Goal: Task Accomplishment & Management: Manage account settings

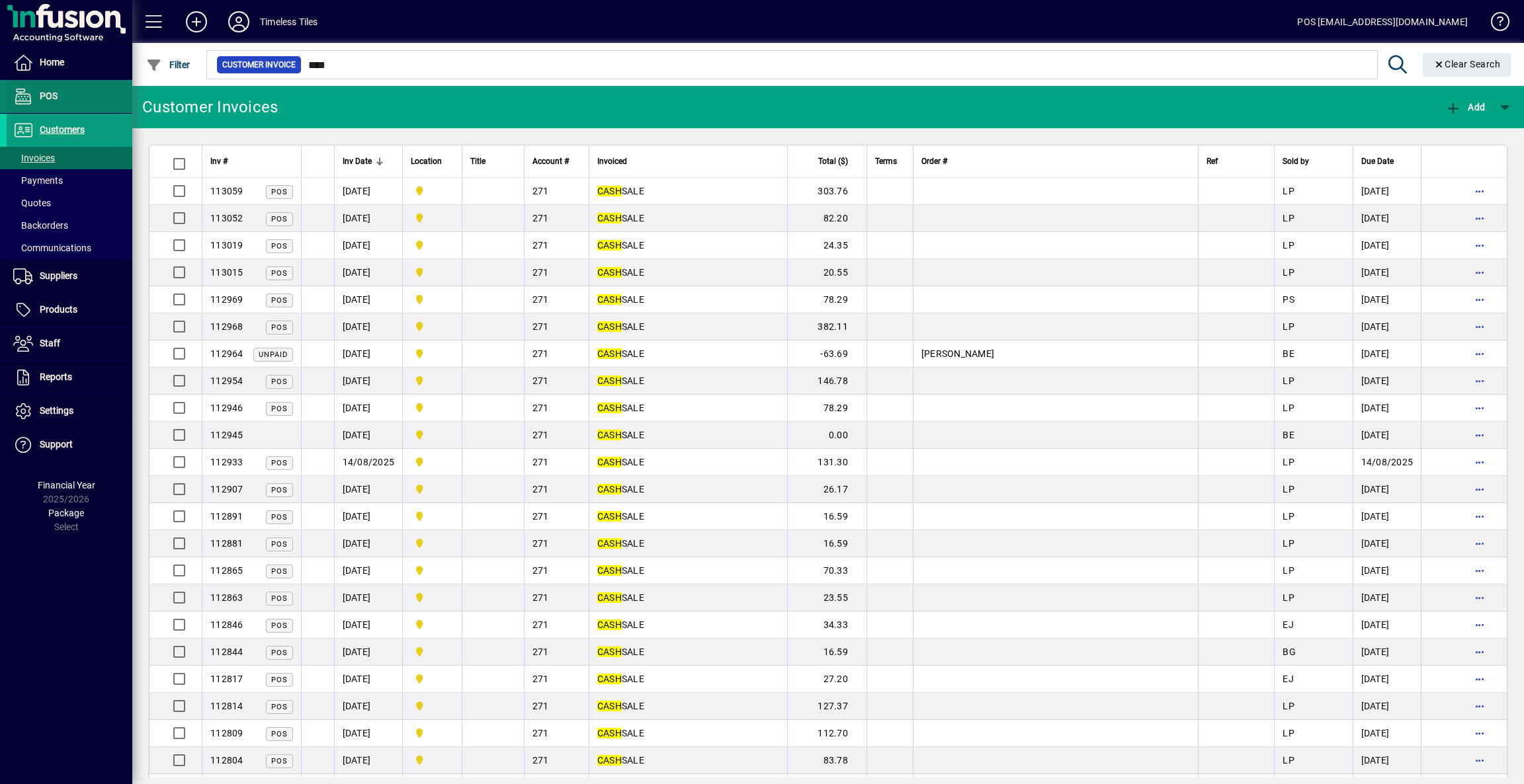
click at [49, 91] on span "POS" at bounding box center [48, 96] width 18 height 10
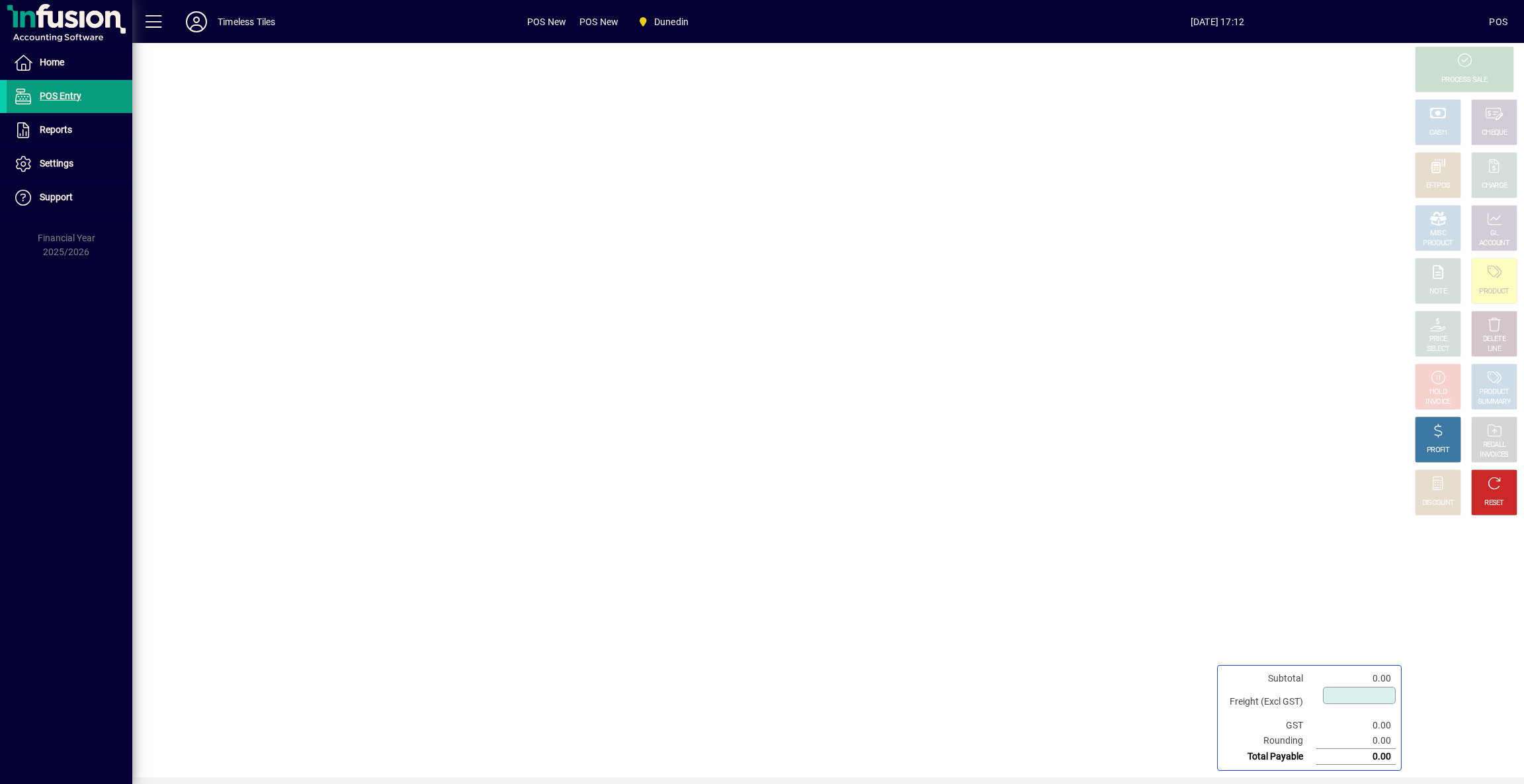
type input "****"
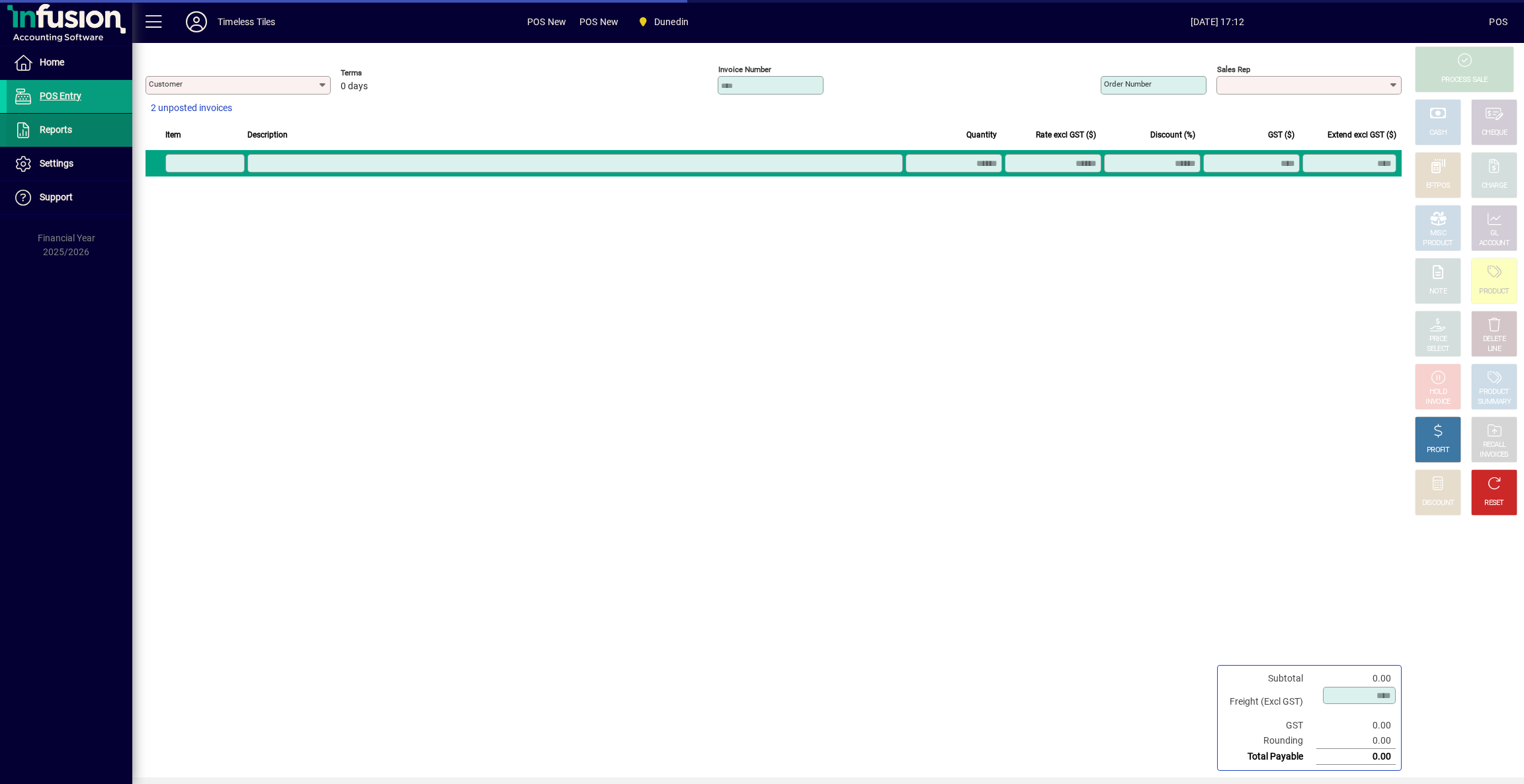
type input "**********"
click at [54, 125] on span "Reports" at bounding box center [55, 129] width 32 height 10
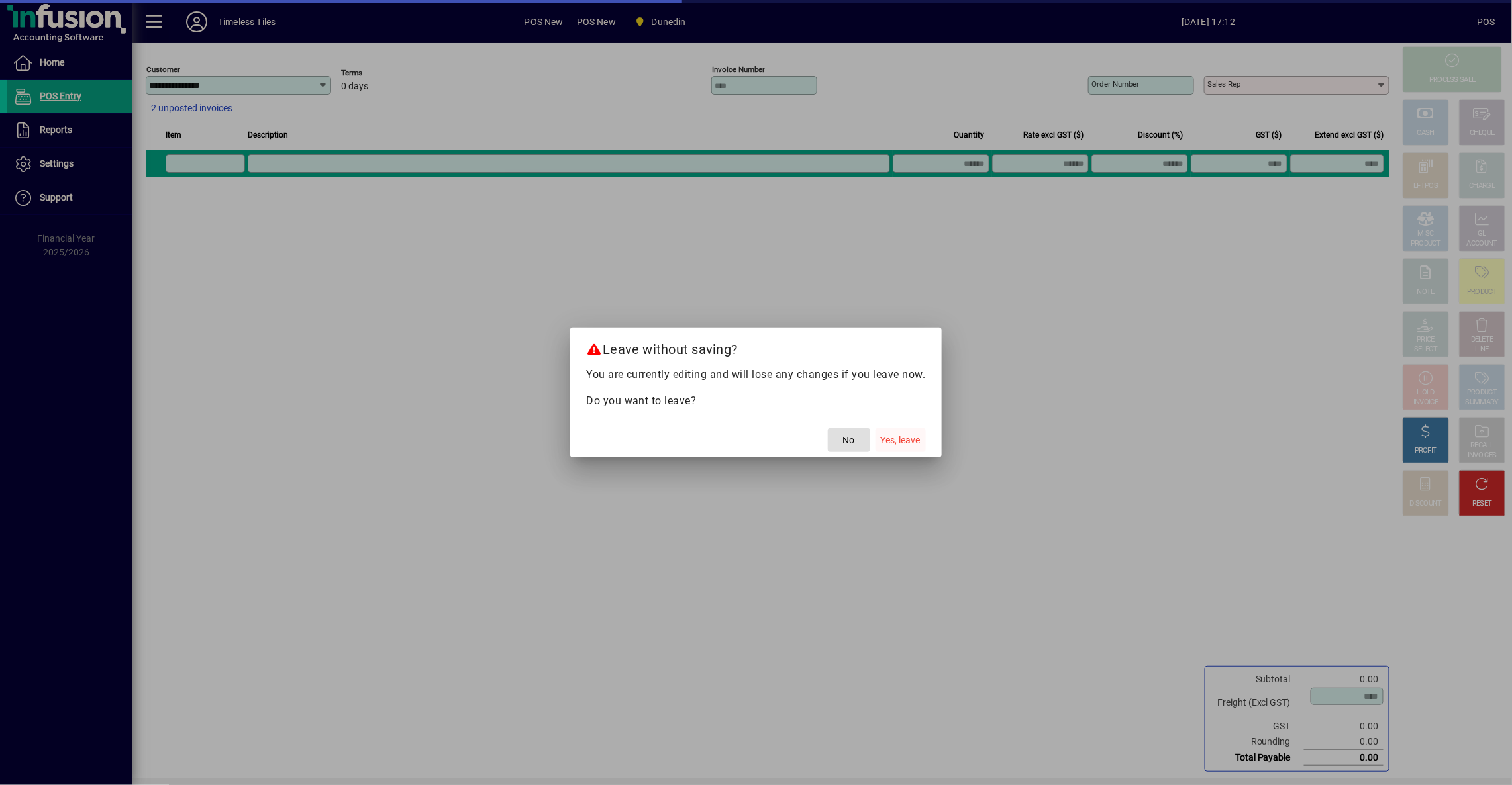
click at [898, 441] on span "Yes, leave" at bounding box center [900, 440] width 39 height 14
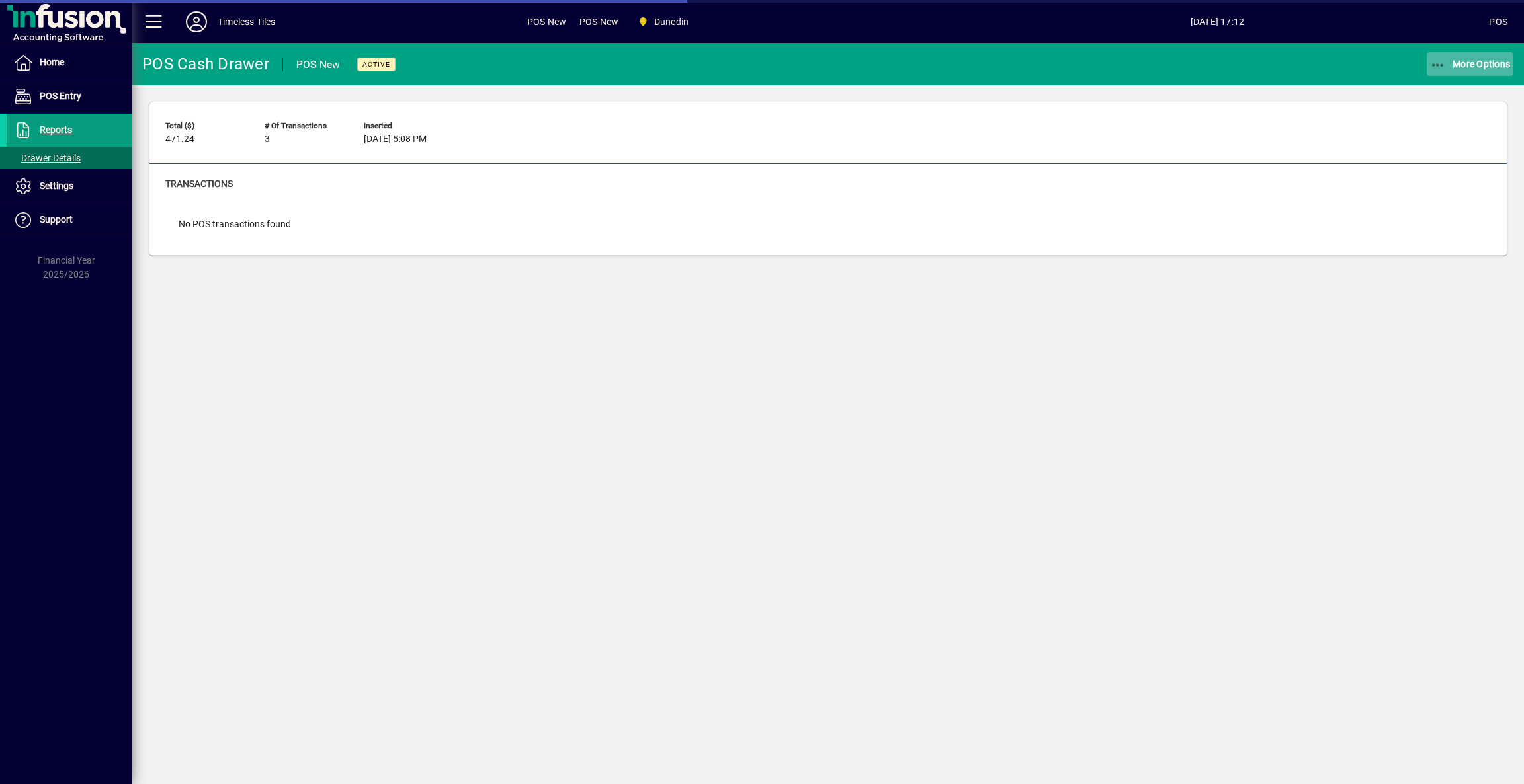
click at [1481, 68] on button "More Options" at bounding box center [1470, 64] width 88 height 24
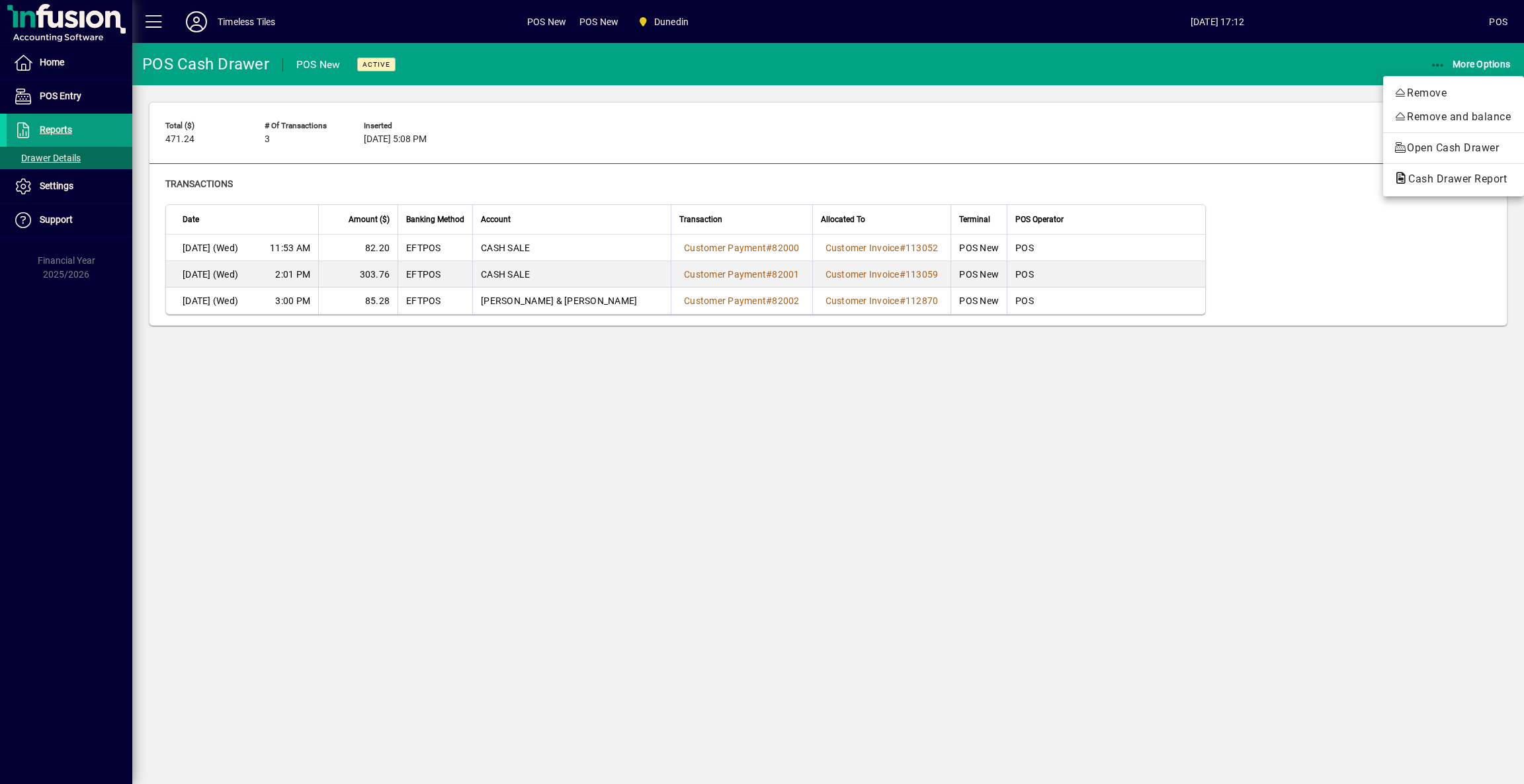
click at [1428, 191] on div "Remove Remove and balance Open Cash Drawer Cash Drawer Report" at bounding box center [1453, 137] width 141 height 121
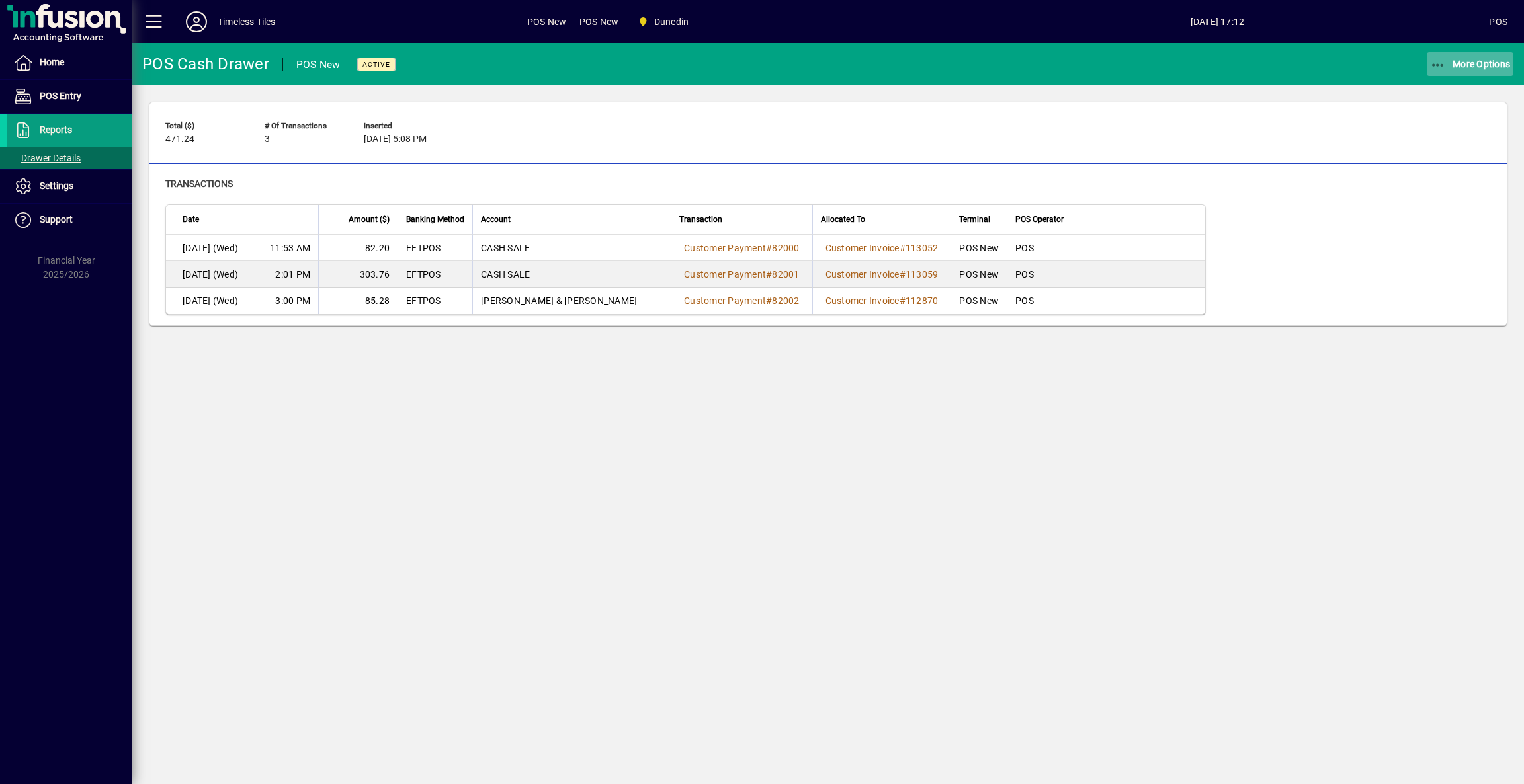
click at [1481, 64] on span "More Options" at bounding box center [1470, 64] width 80 height 10
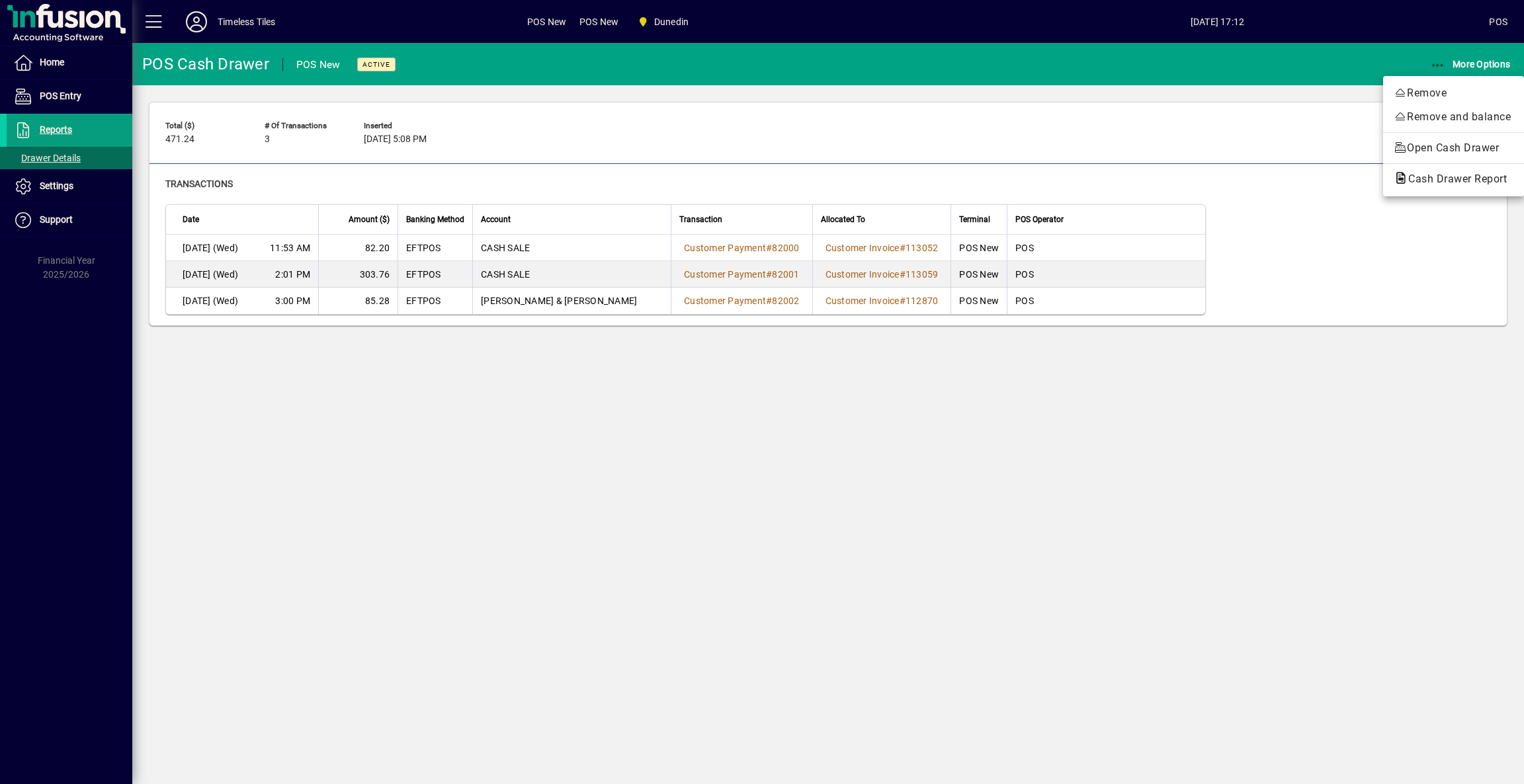
click at [1427, 181] on span "Cash Drawer Report" at bounding box center [1453, 179] width 120 height 13
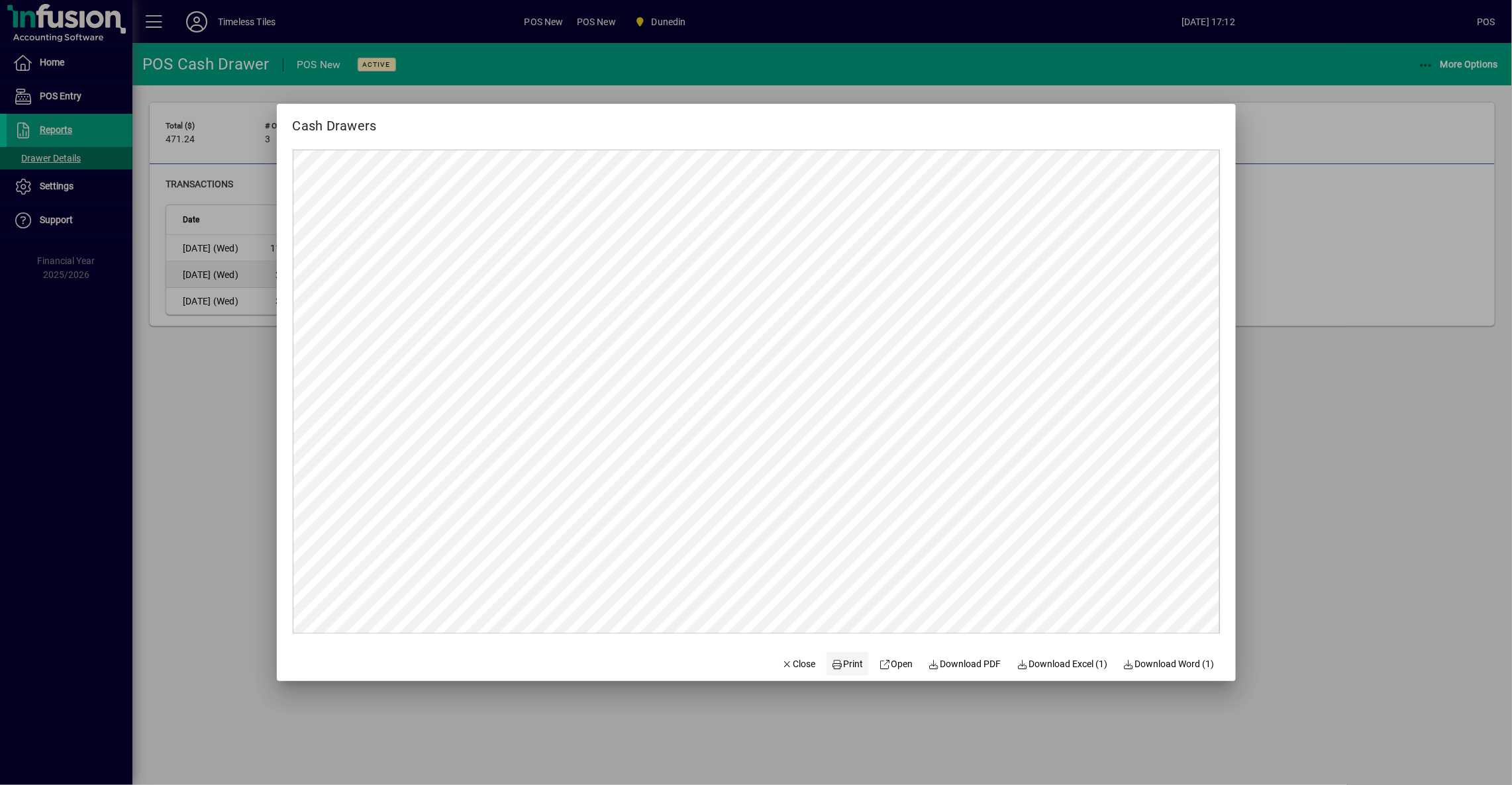
click at [833, 662] on span "Print" at bounding box center [847, 664] width 31 height 14
drag, startPoint x: 787, startPoint y: 666, endPoint x: 777, endPoint y: 681, distance: 18.0
click at [787, 667] on span "Close" at bounding box center [798, 664] width 35 height 14
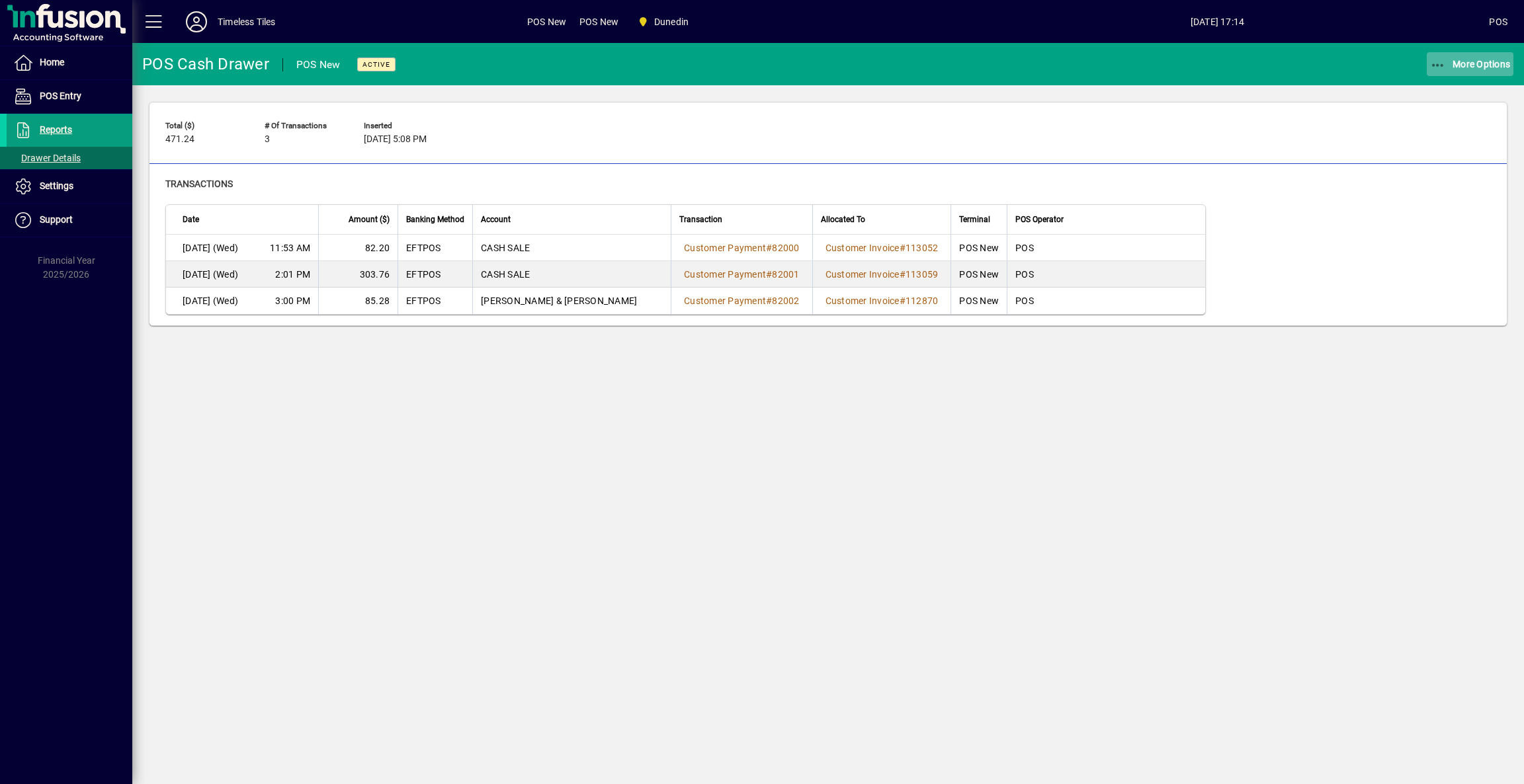
click at [1466, 61] on span "More Options" at bounding box center [1470, 64] width 80 height 10
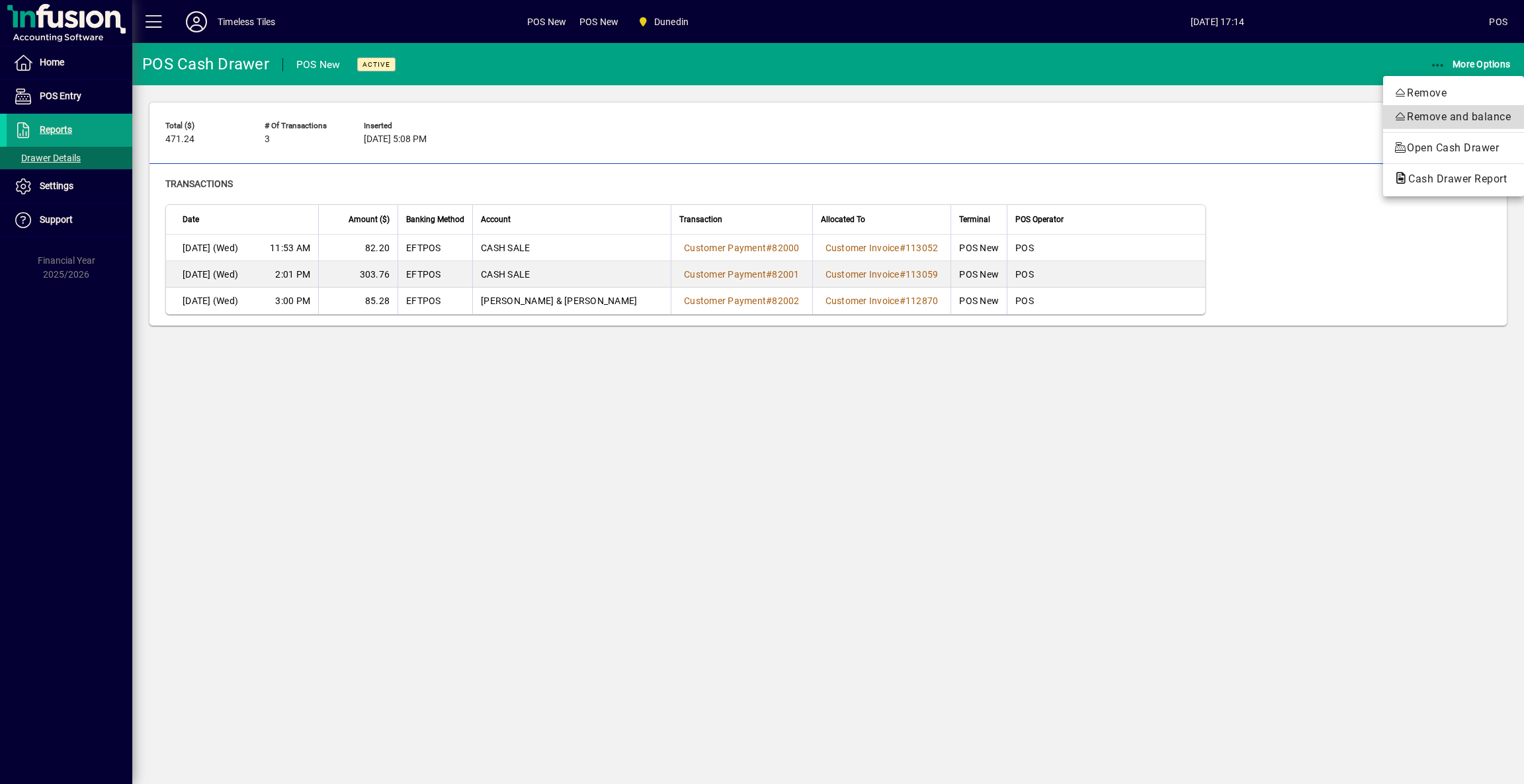
click at [1413, 115] on span "Remove and balance" at bounding box center [1453, 117] width 120 height 16
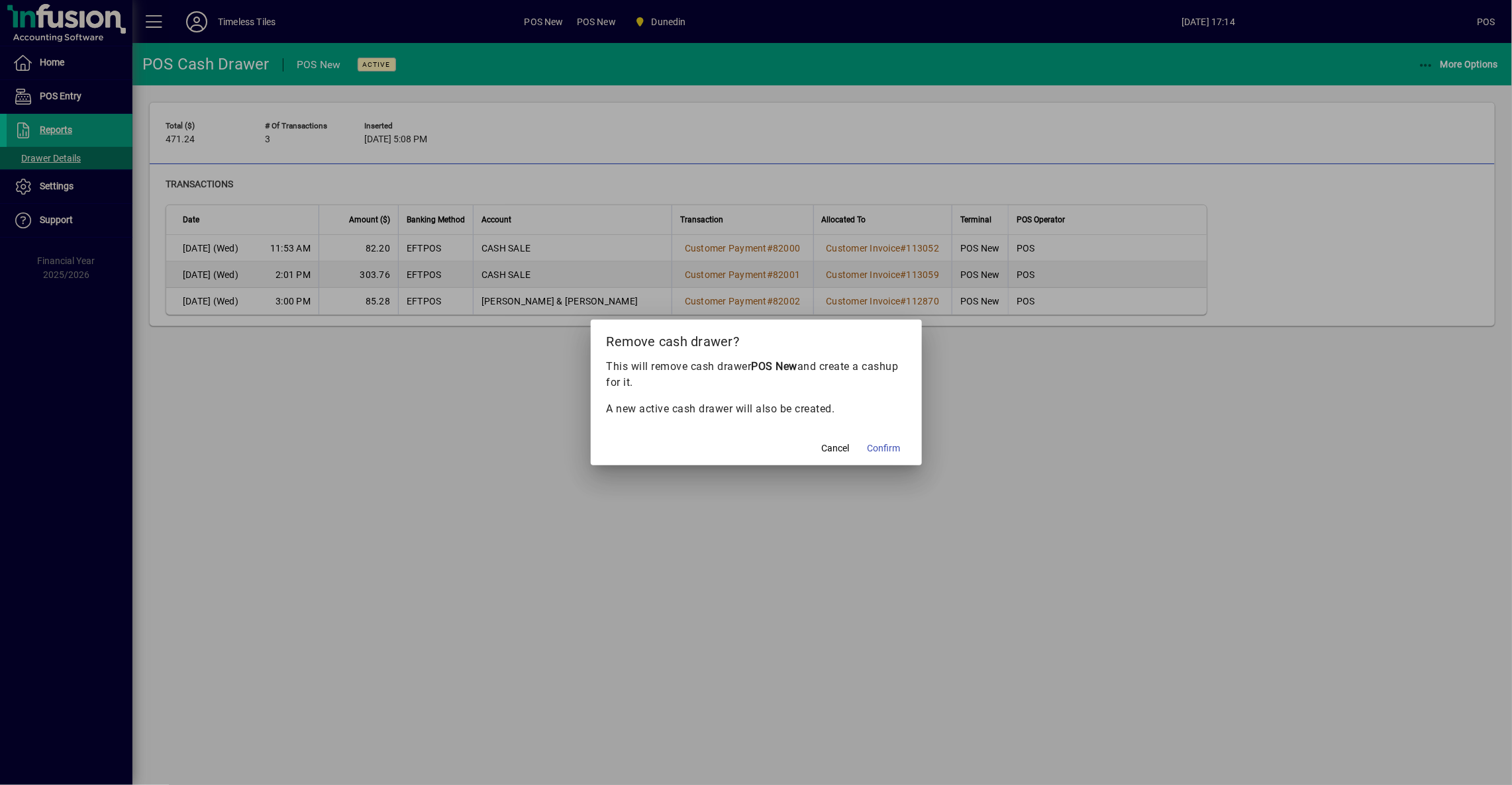
click at [890, 442] on span "Confirm" at bounding box center [883, 448] width 33 height 14
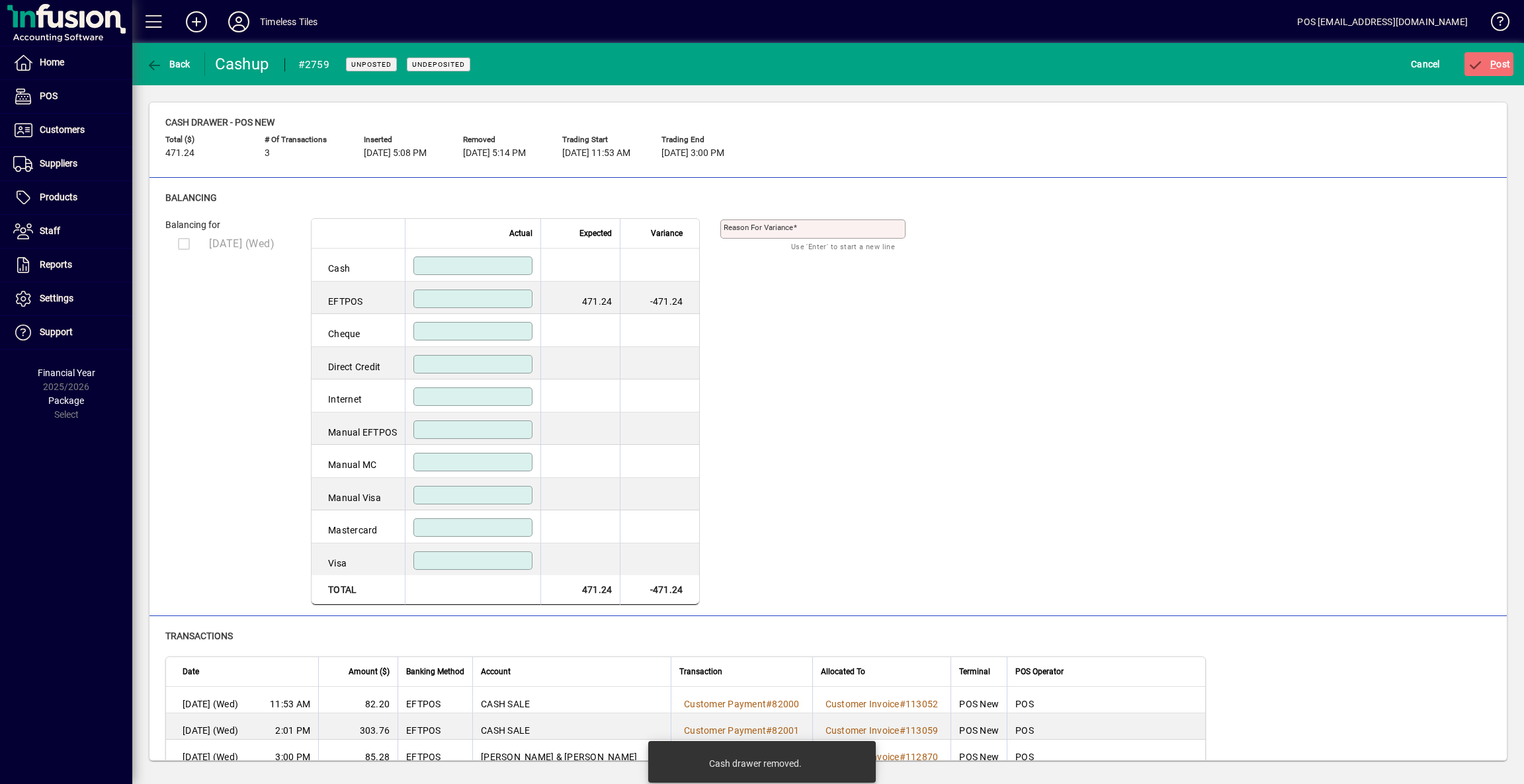
click at [486, 295] on input at bounding box center [474, 298] width 115 height 10
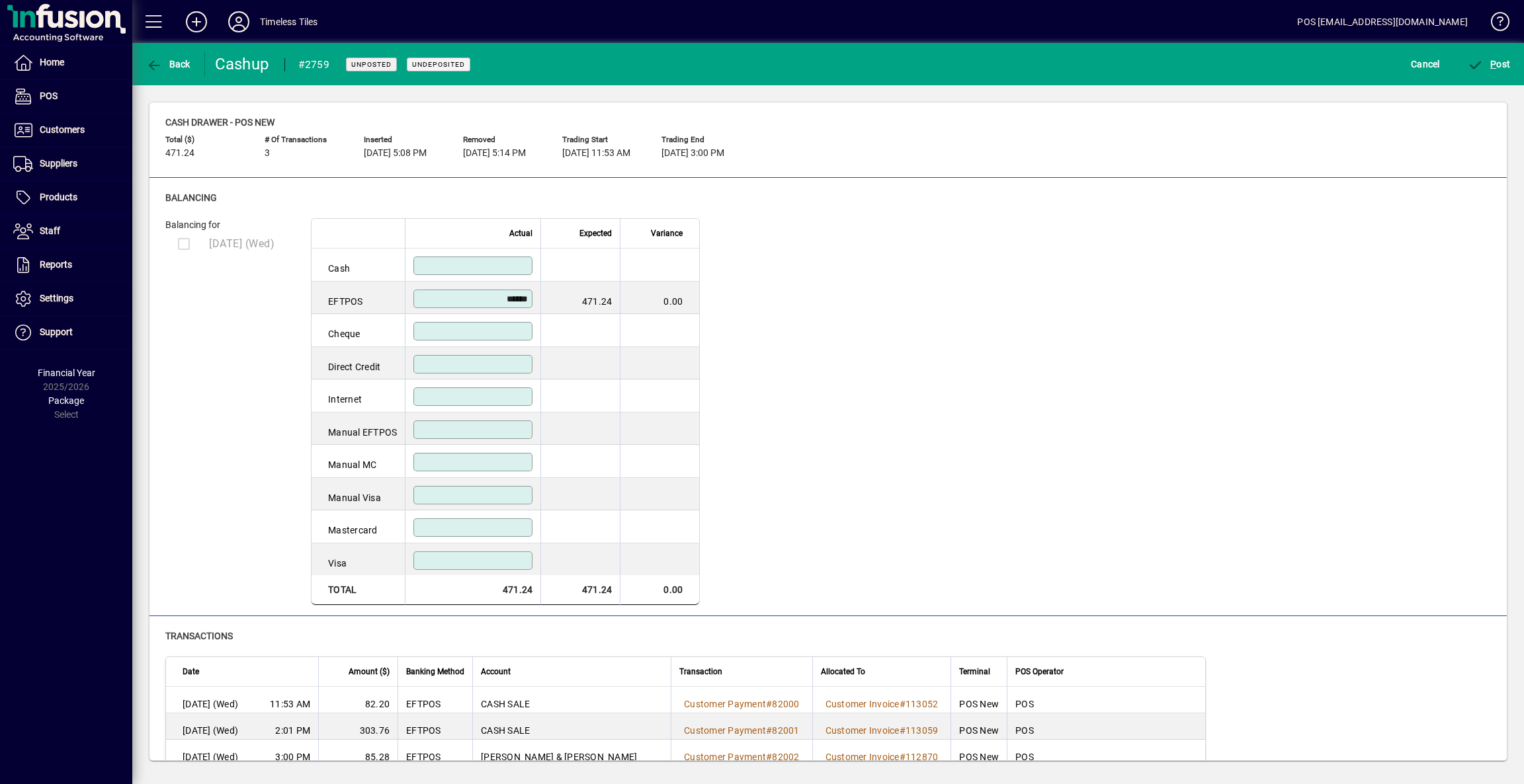
type input "******"
drag, startPoint x: 780, startPoint y: 379, endPoint x: 755, endPoint y: 411, distance: 40.6
click at [780, 381] on div "Balancing for [DATE] (Wed) Actual Expected Variance Cash EFTPOS ****** 471.24 0…" at bounding box center [828, 412] width 1325 height 388
click at [1499, 59] on span "P ost" at bounding box center [1489, 64] width 43 height 10
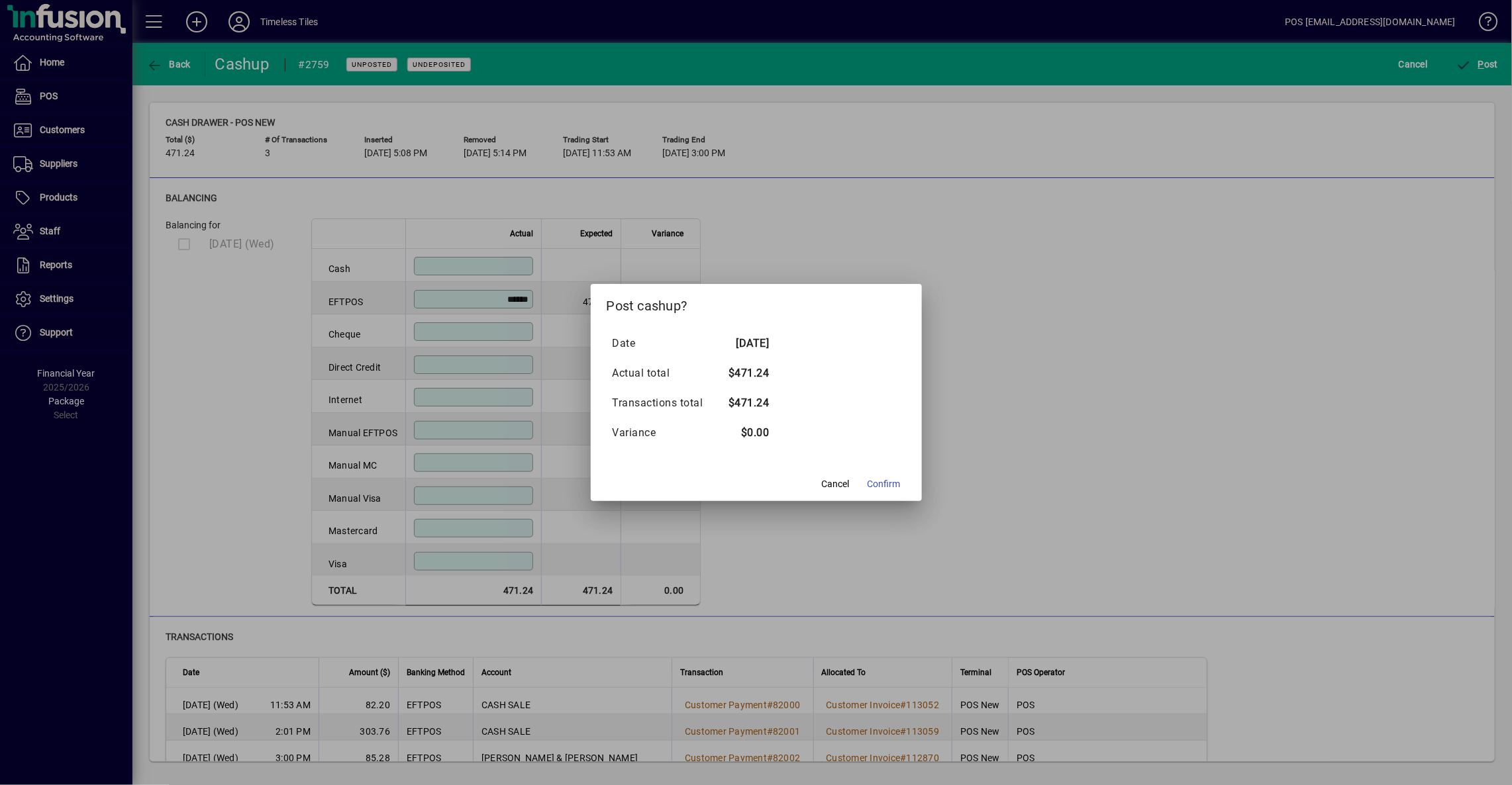
click at [895, 467] on mat-dialog-actions "Cancel Confirm" at bounding box center [756, 484] width 331 height 35
click at [887, 486] on span "Confirm" at bounding box center [883, 484] width 33 height 14
